Goal: Entertainment & Leisure: Consume media (video, audio)

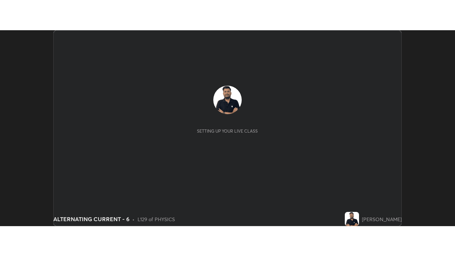
scroll to position [196, 454]
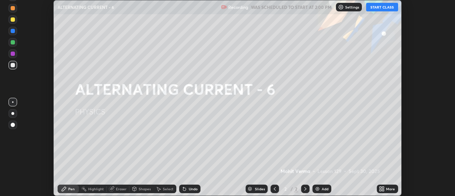
click at [385, 7] on button "START CLASS" at bounding box center [382, 7] width 32 height 9
click at [384, 189] on icon at bounding box center [383, 190] width 2 height 2
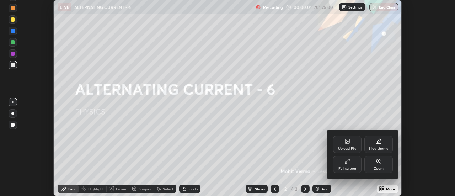
click at [345, 165] on div "Full screen" at bounding box center [347, 164] width 28 height 17
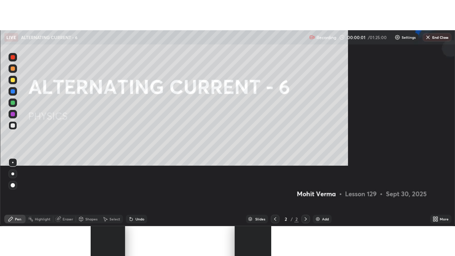
scroll to position [256, 455]
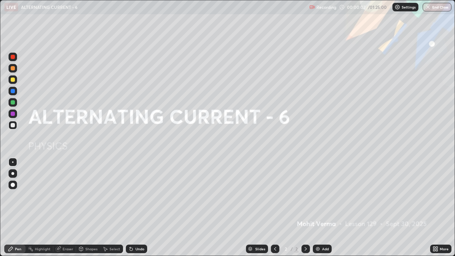
click at [324, 195] on div "Add" at bounding box center [325, 249] width 7 height 4
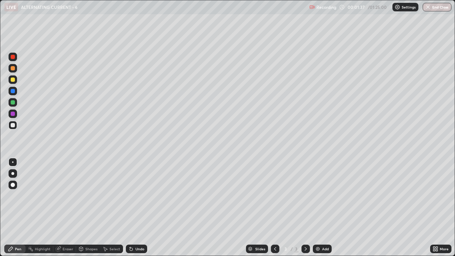
click at [141, 195] on div "Undo" at bounding box center [139, 249] width 9 height 4
click at [135, 195] on div "Undo" at bounding box center [136, 248] width 21 height 9
click at [136, 195] on div "Undo" at bounding box center [136, 248] width 21 height 9
click at [317, 195] on img at bounding box center [318, 249] width 6 height 6
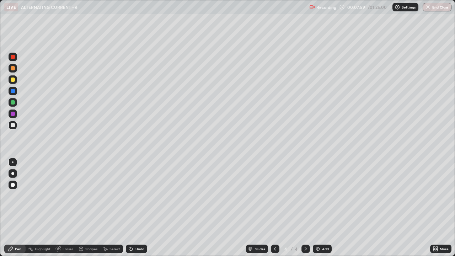
click at [63, 195] on div "Eraser" at bounding box center [64, 248] width 23 height 9
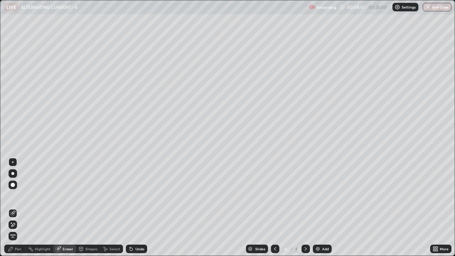
click at [19, 195] on div "Pen" at bounding box center [14, 248] width 21 height 9
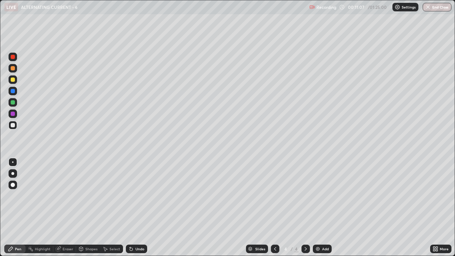
click at [322, 195] on div "Add" at bounding box center [322, 248] width 19 height 9
click at [57, 195] on icon at bounding box center [58, 249] width 5 height 5
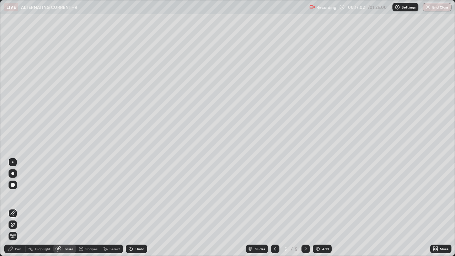
click at [12, 195] on span "Erase all" at bounding box center [13, 236] width 8 height 4
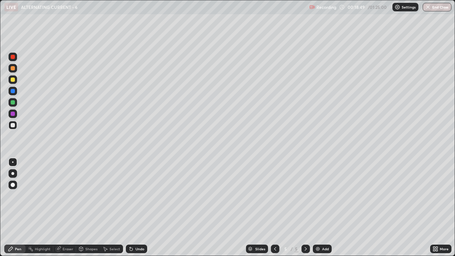
click at [13, 78] on div at bounding box center [13, 79] width 4 height 4
click at [274, 195] on icon at bounding box center [275, 249] width 2 height 4
click at [14, 114] on div at bounding box center [13, 114] width 4 height 4
click at [274, 195] on icon at bounding box center [275, 249] width 6 height 6
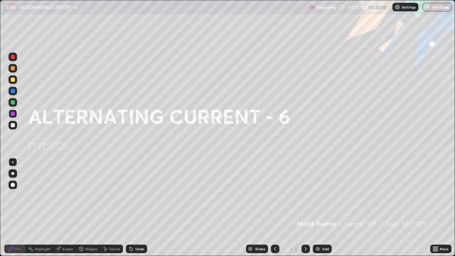
click at [305, 195] on icon at bounding box center [306, 249] width 6 height 6
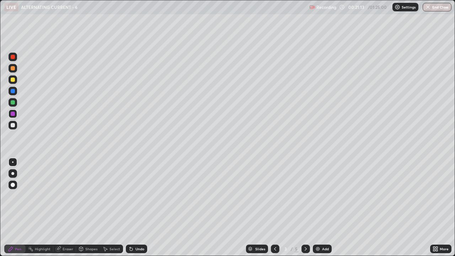
click at [305, 195] on icon at bounding box center [306, 249] width 6 height 6
click at [306, 195] on icon at bounding box center [306, 249] width 6 height 6
click at [67, 195] on div "Eraser" at bounding box center [64, 248] width 23 height 9
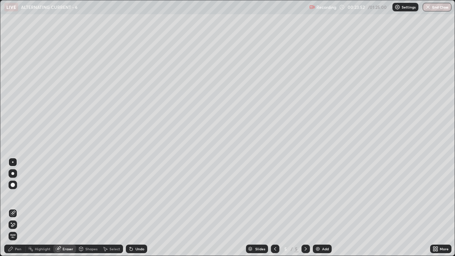
click at [10, 195] on span "Erase all" at bounding box center [13, 236] width 8 height 4
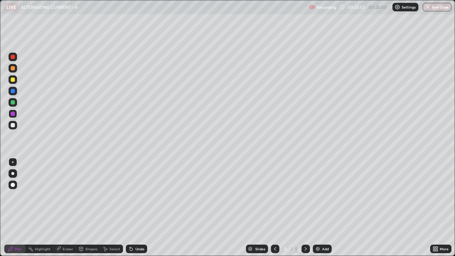
click at [14, 125] on div at bounding box center [13, 125] width 4 height 4
click at [138, 195] on div "Undo" at bounding box center [136, 248] width 21 height 9
click at [135, 195] on div "Undo" at bounding box center [139, 249] width 9 height 4
click at [70, 195] on div "Eraser" at bounding box center [64, 248] width 23 height 9
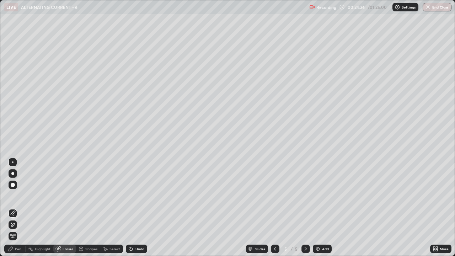
click at [13, 195] on icon at bounding box center [13, 225] width 6 height 6
click at [16, 195] on div "Pen" at bounding box center [18, 249] width 6 height 4
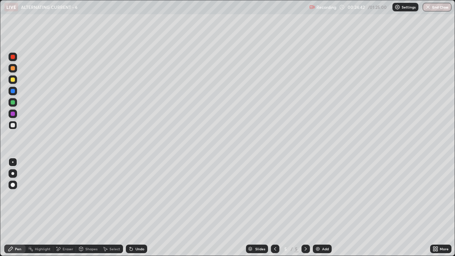
click at [63, 195] on div "Eraser" at bounding box center [68, 249] width 11 height 4
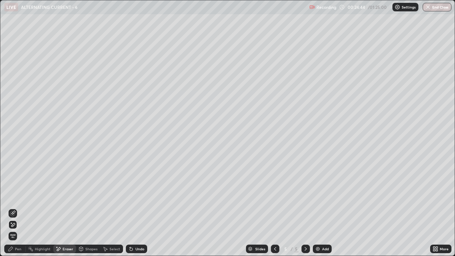
click at [12, 195] on icon at bounding box center [11, 249] width 6 height 6
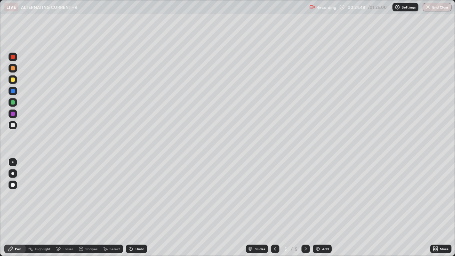
click at [11, 81] on div at bounding box center [13, 79] width 4 height 4
click at [138, 195] on div "Undo" at bounding box center [139, 249] width 9 height 4
click at [137, 195] on div "Undo" at bounding box center [139, 249] width 9 height 4
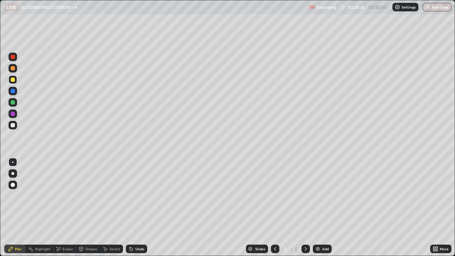
click at [138, 195] on div "Undo" at bounding box center [139, 249] width 9 height 4
click at [137, 195] on div "Undo" at bounding box center [139, 249] width 9 height 4
click at [140, 195] on div "Undo" at bounding box center [139, 249] width 9 height 4
click at [140, 195] on div "Undo" at bounding box center [136, 248] width 21 height 9
click at [13, 126] on div at bounding box center [13, 125] width 4 height 4
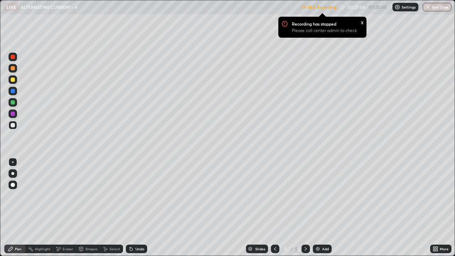
click at [72, 195] on div "Eraser" at bounding box center [68, 249] width 11 height 4
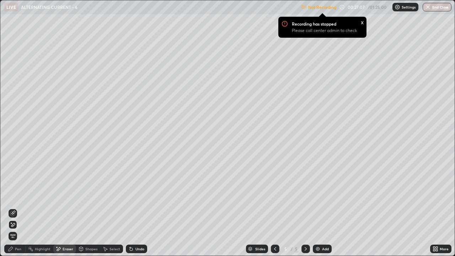
click at [20, 195] on div "Pen" at bounding box center [14, 248] width 21 height 9
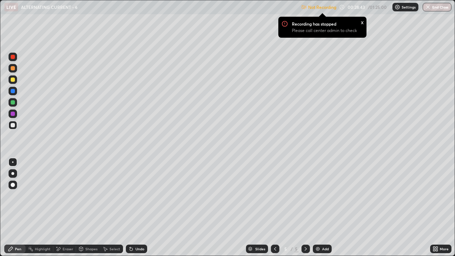
click at [139, 195] on div "Undo" at bounding box center [136, 248] width 21 height 9
click at [137, 195] on div "Undo" at bounding box center [136, 248] width 21 height 9
click at [139, 195] on div "Undo" at bounding box center [136, 248] width 21 height 9
click at [138, 195] on div "Undo" at bounding box center [136, 248] width 21 height 9
click at [227, 195] on div "Slides 5 / 5 Add" at bounding box center [288, 249] width 283 height 14
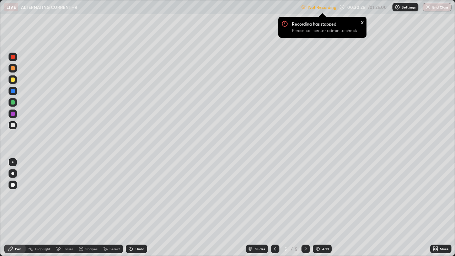
click at [274, 195] on icon at bounding box center [275, 249] width 6 height 6
click at [305, 195] on icon at bounding box center [306, 249] width 6 height 6
click at [315, 195] on div "Add" at bounding box center [322, 248] width 19 height 9
click at [275, 195] on div at bounding box center [275, 248] width 9 height 9
click at [305, 195] on icon at bounding box center [305, 249] width 2 height 4
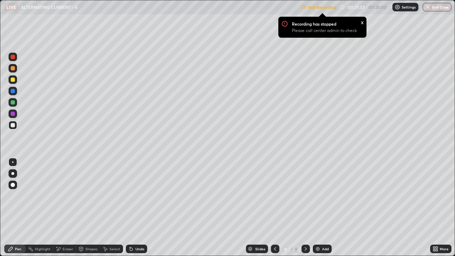
click at [135, 195] on div "Undo" at bounding box center [139, 249] width 9 height 4
click at [134, 195] on div "Undo" at bounding box center [136, 248] width 21 height 9
click at [47, 195] on div "Highlight" at bounding box center [40, 248] width 28 height 9
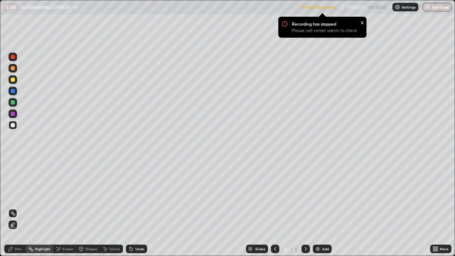
click at [21, 195] on div "Pen" at bounding box center [18, 249] width 6 height 4
click at [139, 195] on div "Undo" at bounding box center [136, 248] width 21 height 9
click at [137, 195] on div "Undo" at bounding box center [136, 248] width 21 height 9
click at [139, 195] on div "Undo" at bounding box center [136, 248] width 21 height 9
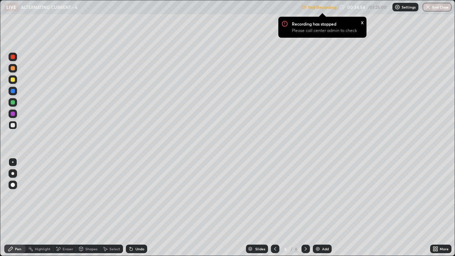
click at [274, 195] on icon at bounding box center [275, 249] width 6 height 6
click at [361, 22] on div "x" at bounding box center [362, 21] width 3 height 7
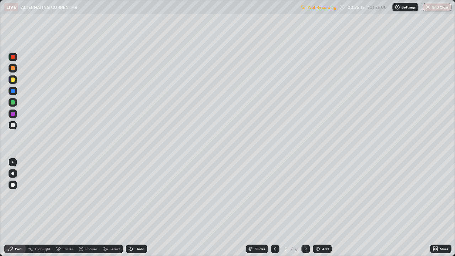
click at [324, 7] on p "Not Recording" at bounding box center [322, 7] width 28 height 5
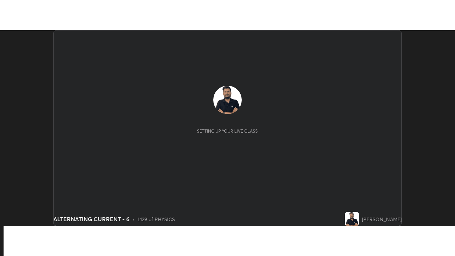
scroll to position [196, 455]
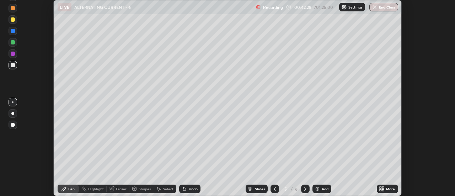
click at [381, 187] on icon at bounding box center [380, 187] width 2 height 2
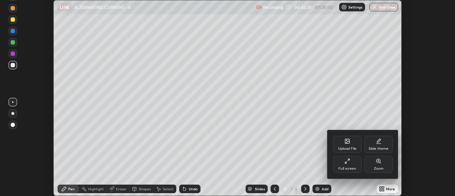
click at [347, 165] on div "Full screen" at bounding box center [347, 164] width 28 height 17
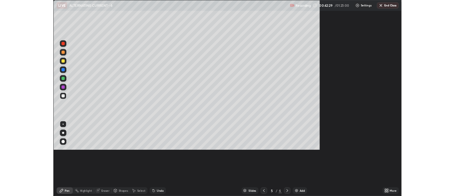
scroll to position [256, 455]
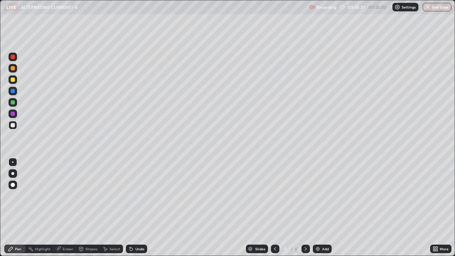
click at [305, 195] on icon at bounding box center [306, 249] width 6 height 6
click at [70, 195] on div "Eraser" at bounding box center [68, 249] width 11 height 4
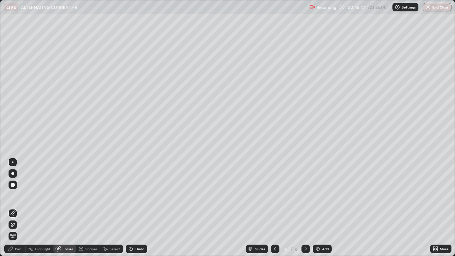
click at [22, 195] on div "Pen" at bounding box center [14, 248] width 21 height 9
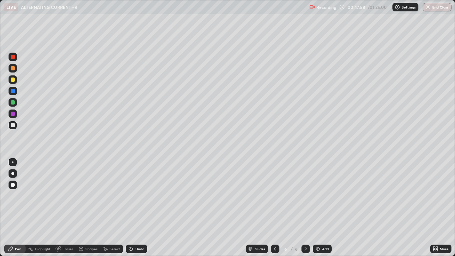
click at [318, 195] on img at bounding box center [318, 249] width 6 height 6
click at [357, 195] on div "Slides 7 / 7 Add" at bounding box center [288, 249] width 283 height 14
click at [137, 195] on div "Undo" at bounding box center [136, 248] width 21 height 9
click at [135, 195] on div "Undo" at bounding box center [136, 248] width 21 height 9
click at [70, 195] on div "Eraser" at bounding box center [64, 248] width 23 height 9
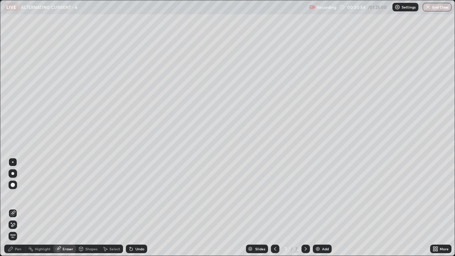
click at [21, 195] on div "Pen" at bounding box center [14, 248] width 21 height 9
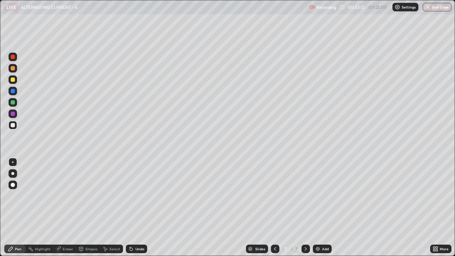
click at [319, 195] on img at bounding box center [318, 249] width 6 height 6
click at [70, 195] on div "Eraser" at bounding box center [64, 248] width 23 height 9
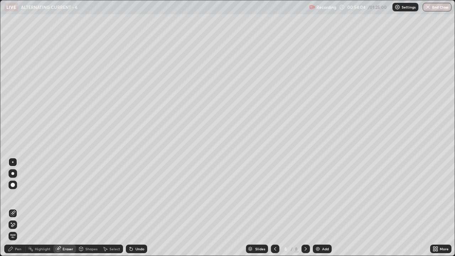
click at [20, 195] on div "Pen" at bounding box center [14, 248] width 21 height 9
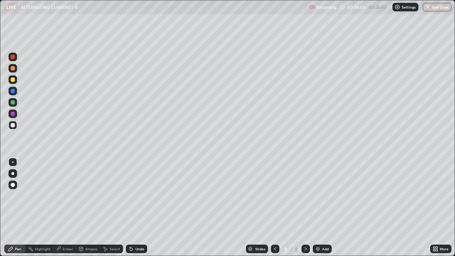
click at [13, 80] on div at bounding box center [13, 79] width 4 height 4
click at [13, 114] on div at bounding box center [13, 114] width 4 height 4
click at [11, 124] on div at bounding box center [13, 125] width 4 height 4
click at [223, 182] on icon at bounding box center [226, 184] width 6 height 6
click at [136, 195] on div "Undo" at bounding box center [139, 249] width 9 height 4
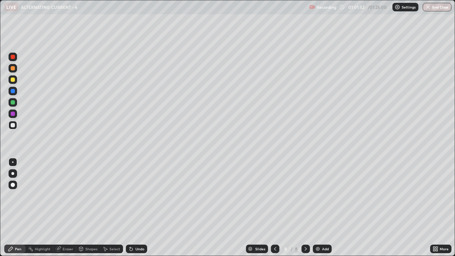
click at [323, 195] on div "Add" at bounding box center [325, 249] width 7 height 4
click at [322, 195] on div "Add" at bounding box center [325, 249] width 7 height 4
click at [135, 195] on div "Undo" at bounding box center [139, 249] width 9 height 4
click at [12, 78] on div at bounding box center [13, 79] width 4 height 4
click at [12, 91] on div at bounding box center [13, 91] width 4 height 4
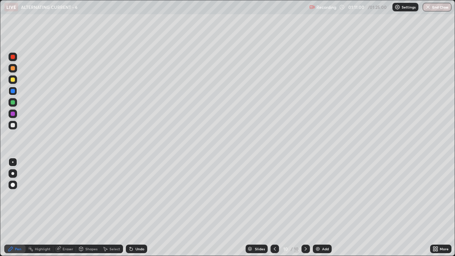
click at [13, 128] on div at bounding box center [13, 125] width 9 height 9
click at [136, 195] on div "Undo" at bounding box center [139, 249] width 9 height 4
click at [139, 195] on div "Undo" at bounding box center [136, 248] width 21 height 9
click at [13, 80] on div at bounding box center [13, 79] width 4 height 4
click at [320, 195] on div "Add" at bounding box center [322, 248] width 19 height 9
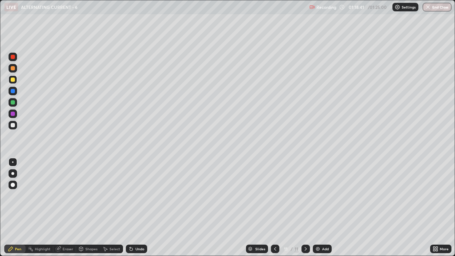
click at [356, 195] on div "Slides 11 / 11 Add" at bounding box center [288, 249] width 283 height 14
click at [60, 195] on icon at bounding box center [58, 249] width 6 height 6
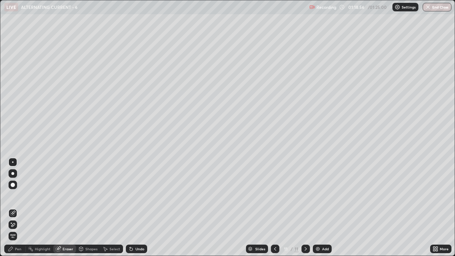
click at [11, 195] on span "Erase all" at bounding box center [13, 236] width 8 height 4
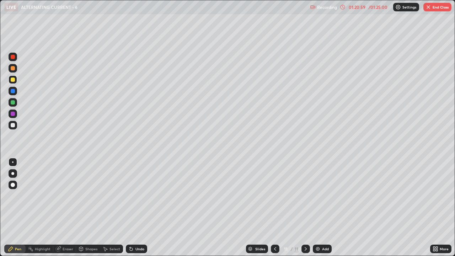
click at [12, 125] on div at bounding box center [13, 125] width 4 height 4
click at [133, 195] on div "Undo" at bounding box center [136, 248] width 21 height 9
click at [134, 195] on div "Undo" at bounding box center [136, 248] width 21 height 9
click at [13, 81] on div at bounding box center [13, 79] width 4 height 4
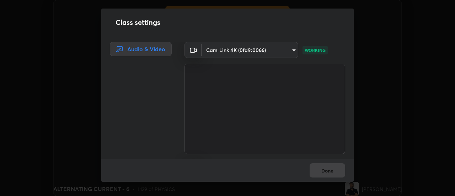
scroll to position [35327, 35068]
